Goal: Transaction & Acquisition: Book appointment/travel/reservation

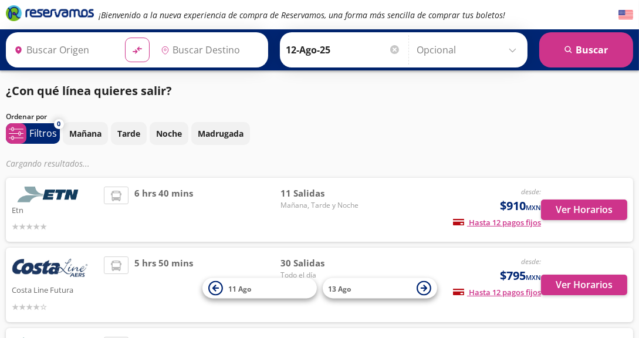
type input "Acapulco, [GEOGRAPHIC_DATA]"
type input "[GEOGRAPHIC_DATA], [GEOGRAPHIC_DATA]"
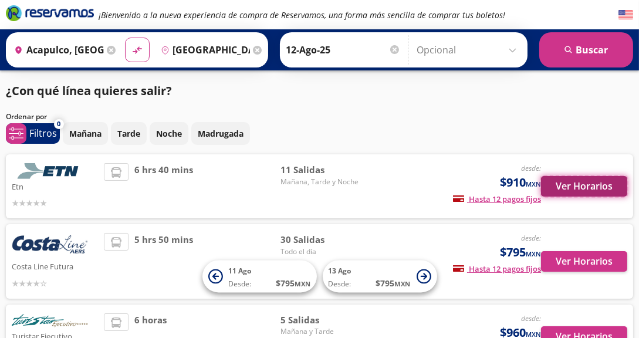
click at [580, 186] on button "Ver Horarios" at bounding box center [584, 186] width 86 height 21
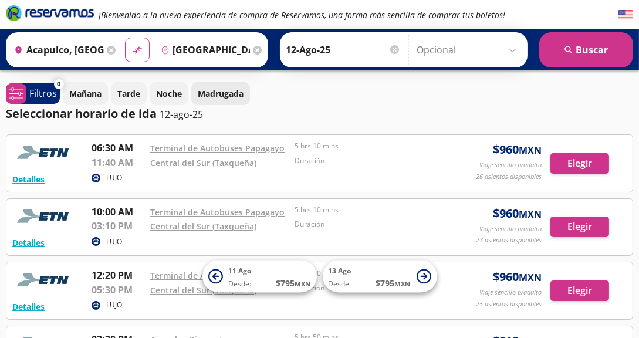
click at [236, 96] on p "Madrugada" at bounding box center [221, 93] width 46 height 12
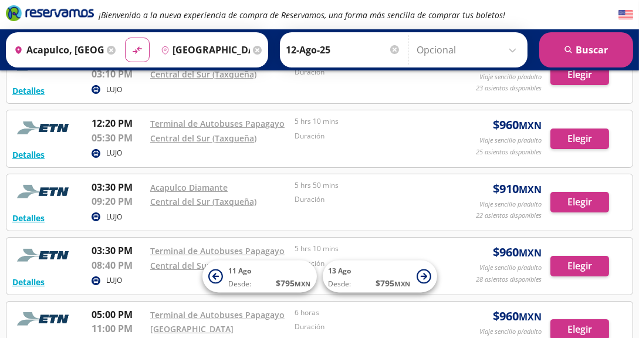
scroll to position [111, 0]
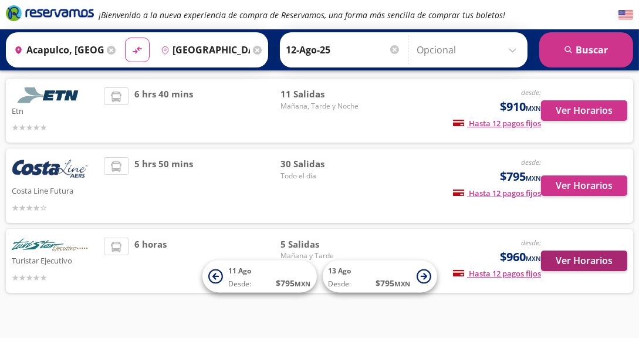
scroll to position [79, 0]
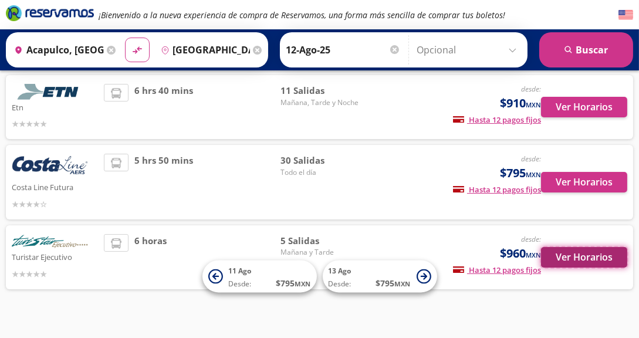
click at [625, 262] on button "Ver Horarios" at bounding box center [584, 257] width 86 height 21
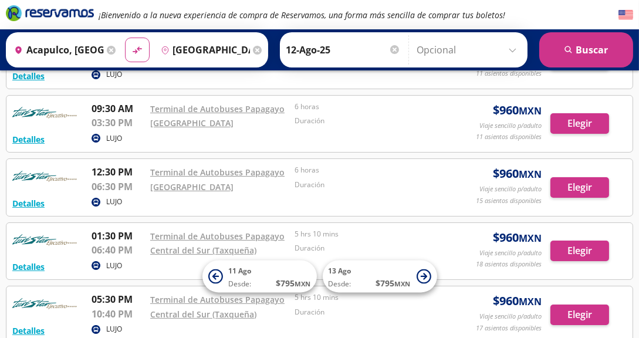
scroll to position [110, 0]
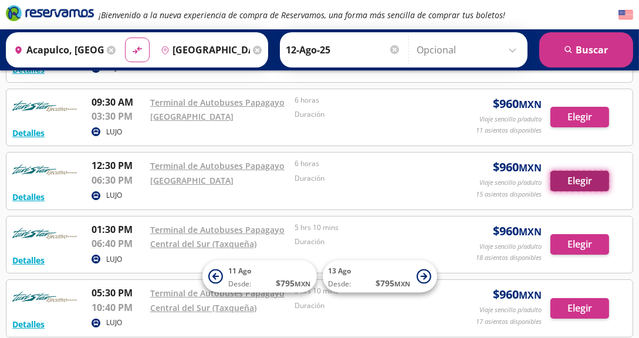
click at [586, 176] on button "Elegir" at bounding box center [579, 181] width 59 height 21
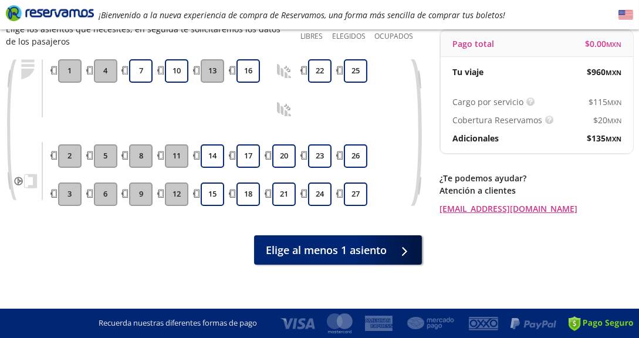
scroll to position [121, 0]
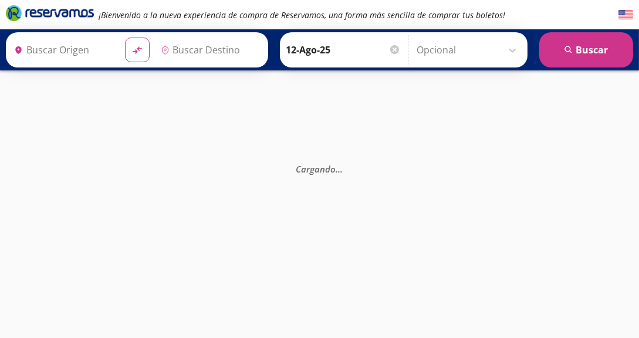
type input "Acapulco, [GEOGRAPHIC_DATA]"
type input "[GEOGRAPHIC_DATA], [GEOGRAPHIC_DATA]"
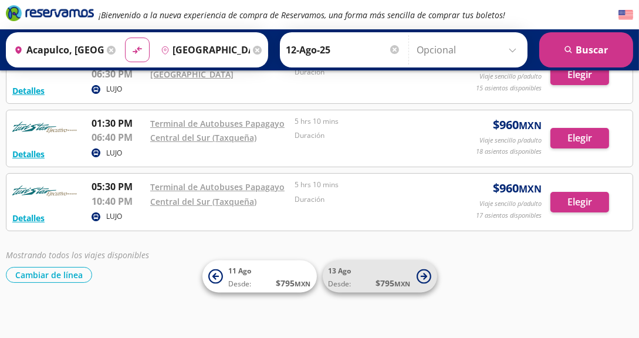
scroll to position [217, 0]
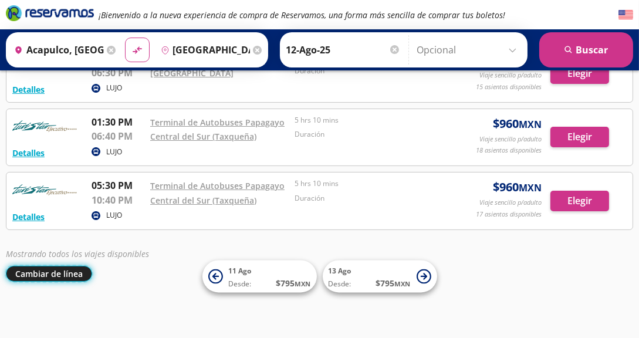
click at [75, 270] on button "Cambiar de línea" at bounding box center [49, 274] width 86 height 16
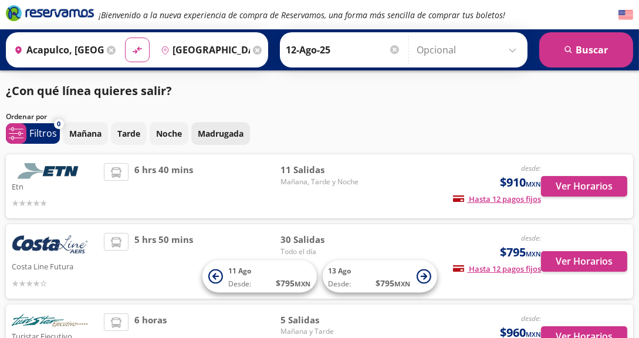
click at [207, 130] on p "Madrugada" at bounding box center [221, 133] width 46 height 12
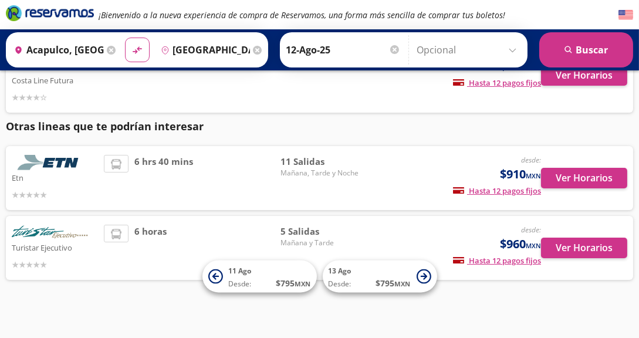
scroll to position [124, 0]
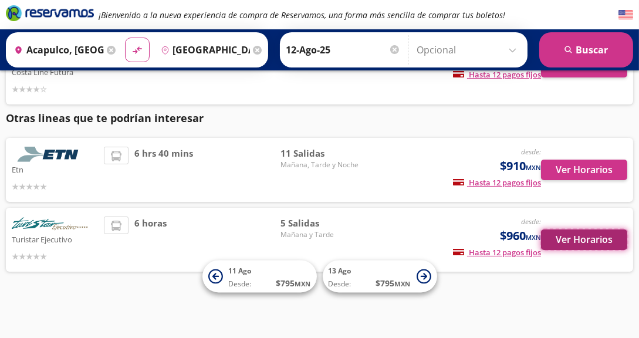
click at [594, 243] on button "Ver Horarios" at bounding box center [584, 239] width 86 height 21
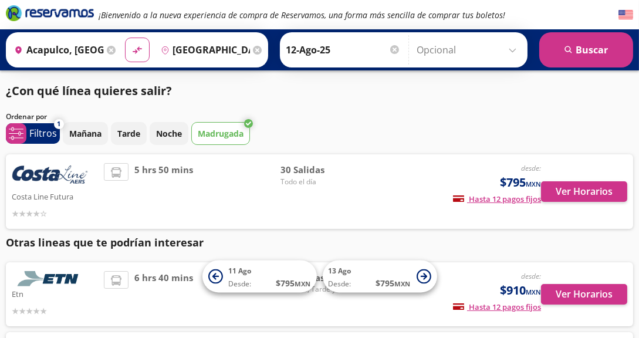
scroll to position [124, 0]
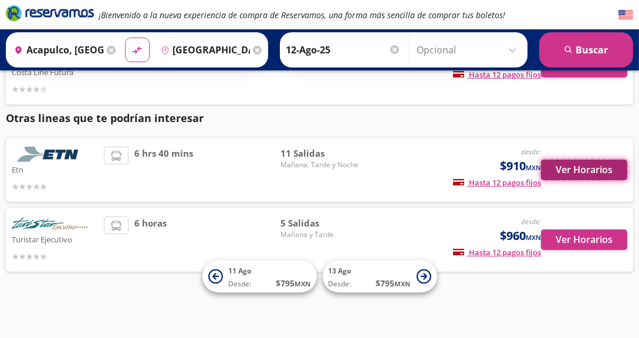
click at [588, 172] on button "Ver Horarios" at bounding box center [584, 170] width 86 height 21
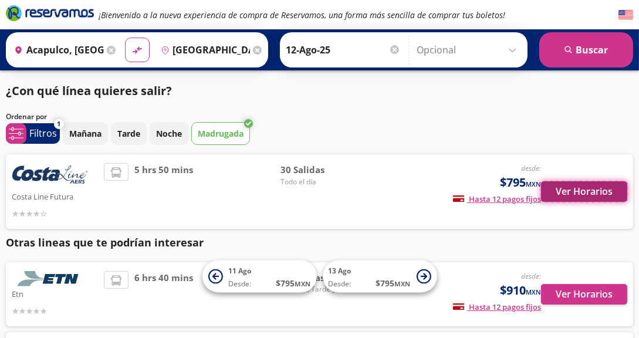
click at [582, 189] on button "Ver Horarios" at bounding box center [584, 191] width 86 height 21
